Goal: Navigation & Orientation: Find specific page/section

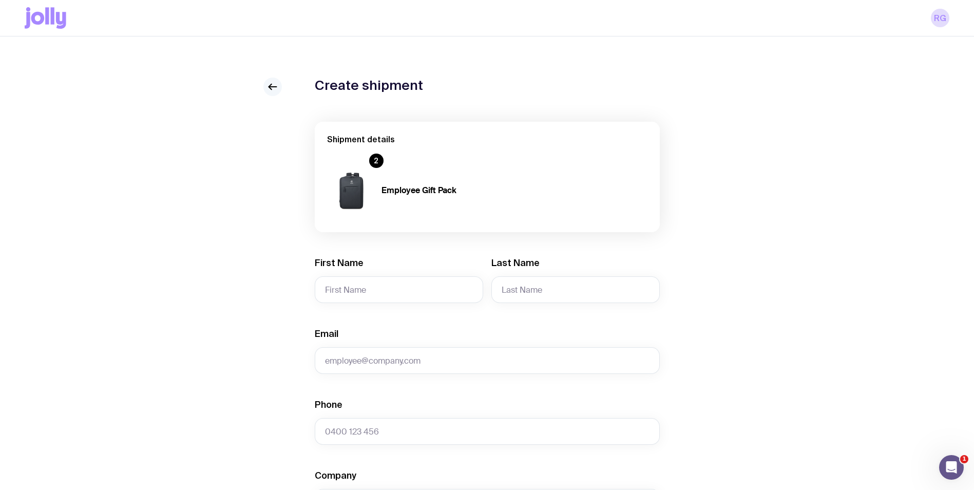
click at [274, 86] on icon at bounding box center [272, 87] width 12 height 12
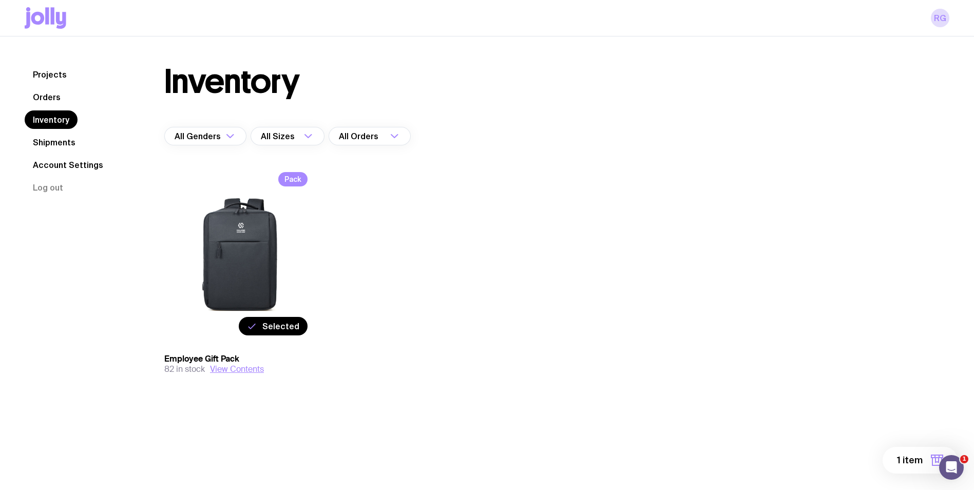
click at [45, 27] on icon at bounding box center [46, 18] width 42 height 22
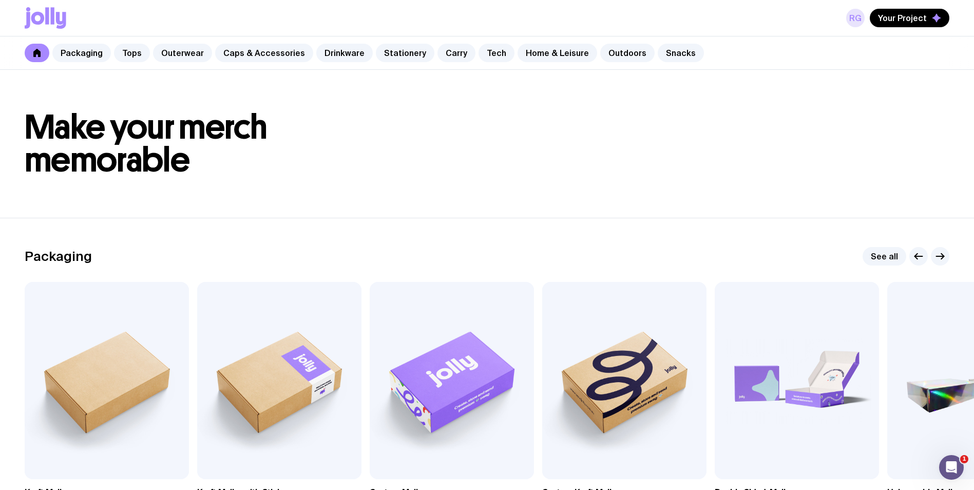
click at [858, 17] on link "RG" at bounding box center [855, 18] width 18 height 18
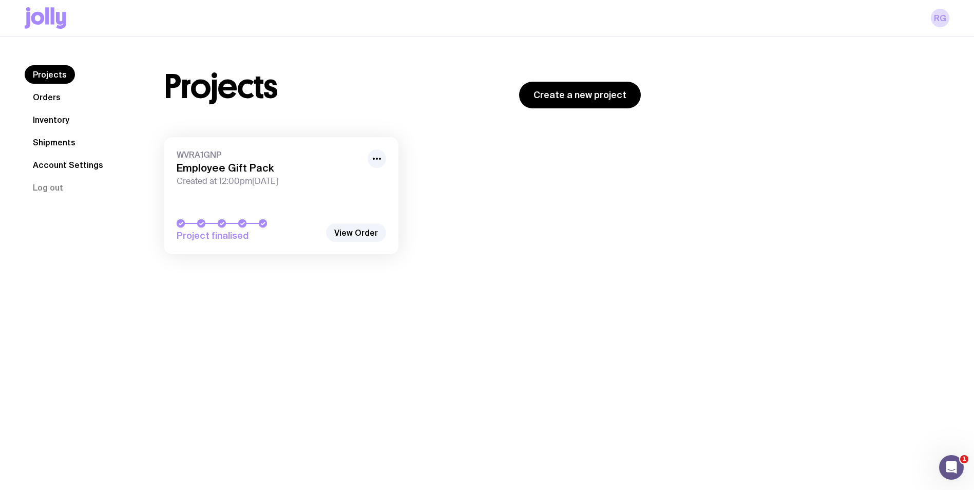
click at [53, 119] on link "Inventory" at bounding box center [51, 119] width 53 height 18
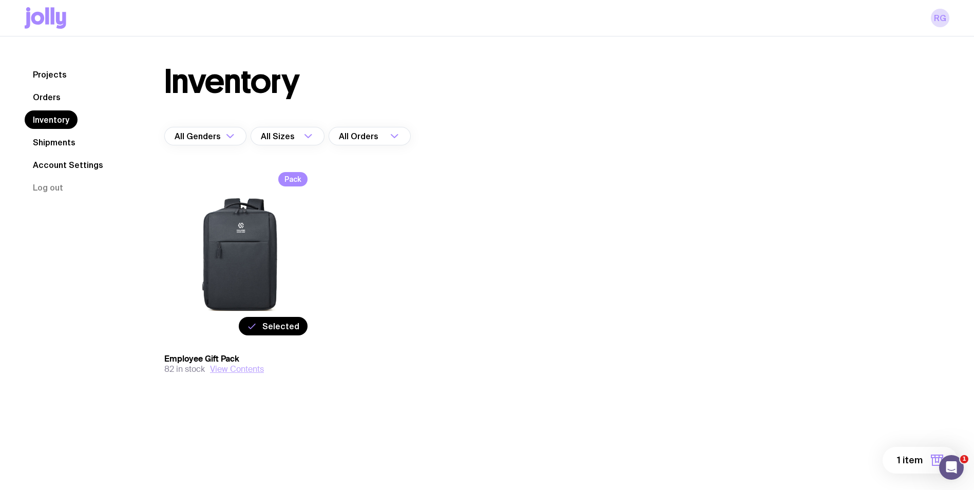
click at [237, 371] on button "View Contents" at bounding box center [237, 369] width 54 height 10
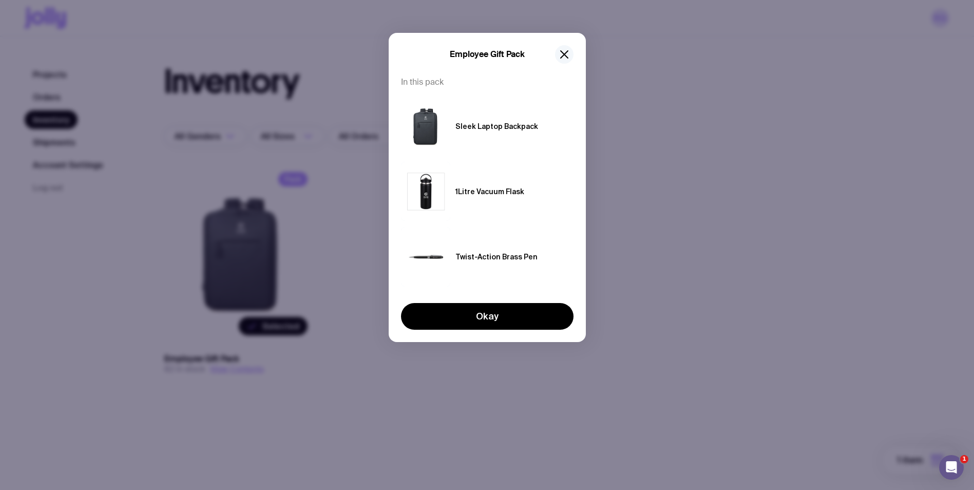
click at [561, 51] on icon "button" at bounding box center [563, 54] width 7 height 7
